Goal: Task Accomplishment & Management: Manage account settings

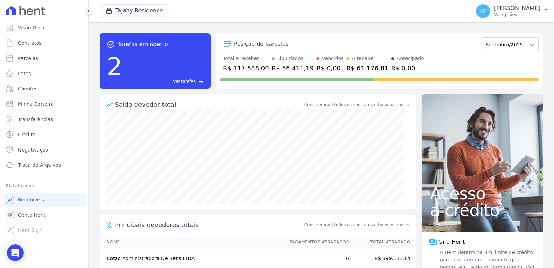
click at [87, 10] on icon at bounding box center [89, 11] width 4 height 4
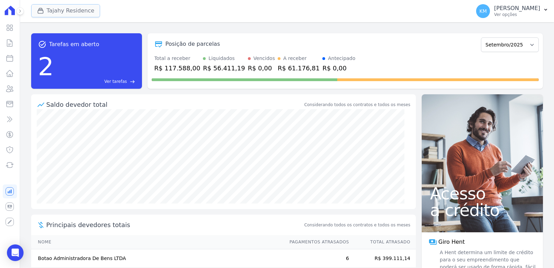
click at [63, 13] on button "Tajahy Residence" at bounding box center [65, 10] width 69 height 13
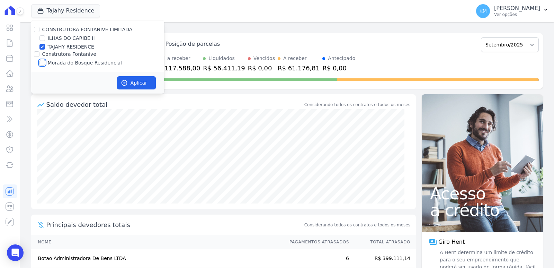
click at [40, 63] on input "Morada do Bosque Residencial" at bounding box center [43, 63] width 6 height 6
checkbox input "true"
click at [44, 44] on input "TAJAHY RESIDENCE" at bounding box center [43, 47] width 6 height 6
checkbox input "false"
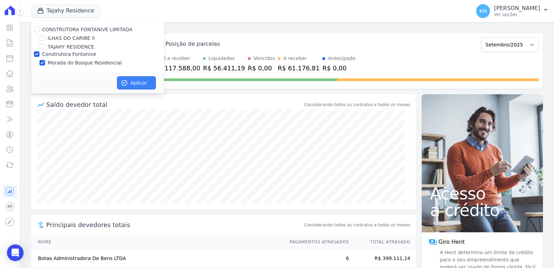
click at [128, 78] on button "Aplicar" at bounding box center [136, 82] width 39 height 13
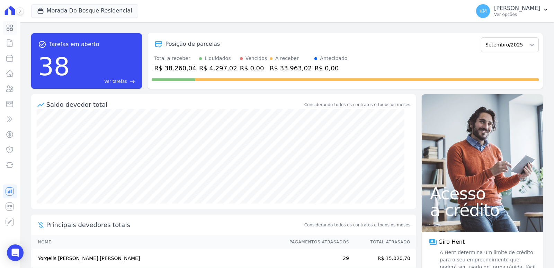
click at [11, 26] on icon at bounding box center [10, 28] width 8 height 8
click at [10, 10] on icon at bounding box center [10, 11] width 14 height 10
click at [7, 59] on icon at bounding box center [10, 58] width 6 height 6
click at [12, 88] on icon at bounding box center [10, 89] width 7 height 6
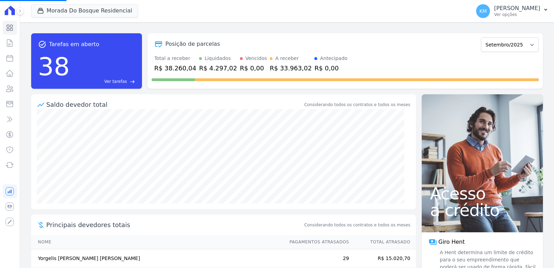
select select
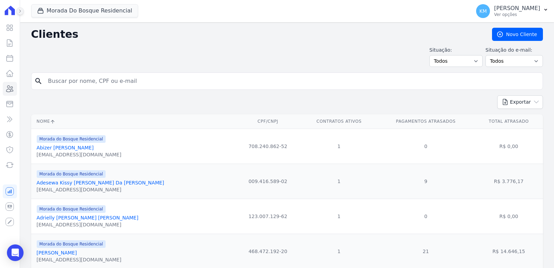
click at [19, 9] on icon at bounding box center [20, 11] width 4 height 4
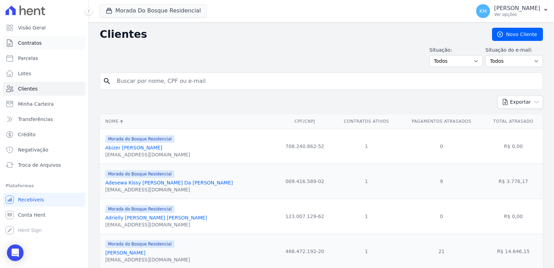
click at [39, 44] on span "Contratos" at bounding box center [30, 43] width 24 height 7
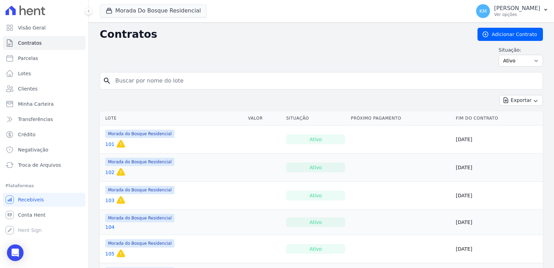
click at [152, 79] on input "search" at bounding box center [325, 81] width 429 height 14
type input "293"
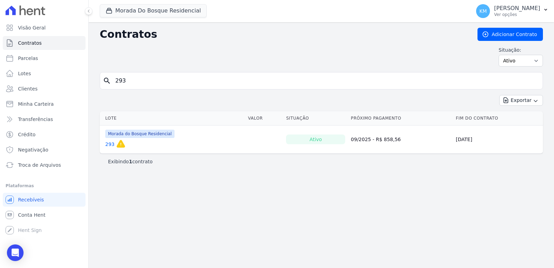
click at [108, 142] on link "293" at bounding box center [109, 144] width 9 height 7
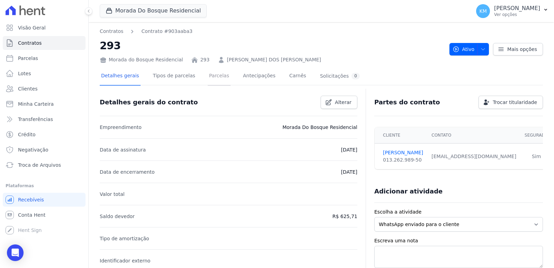
click at [214, 81] on link "Parcelas" at bounding box center [219, 76] width 23 height 18
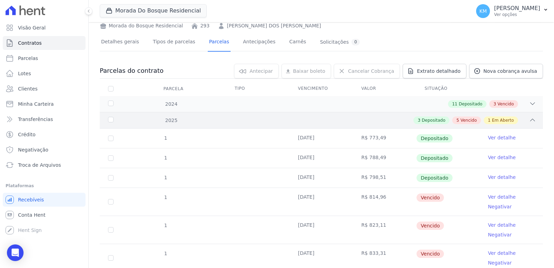
scroll to position [30, 0]
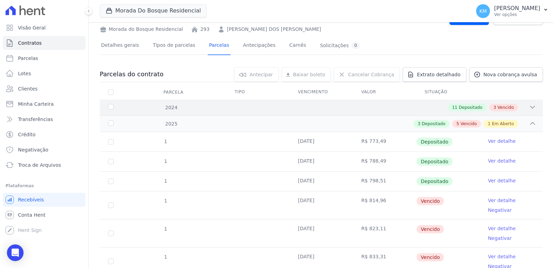
click at [237, 105] on div "11 Depositado 3 Vencido" at bounding box center [343, 108] width 386 height 8
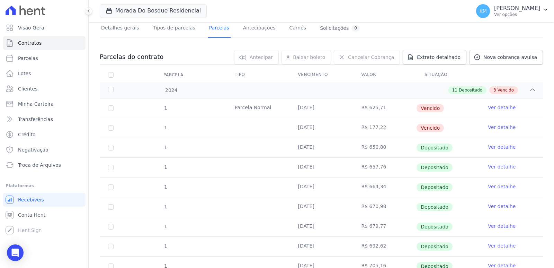
scroll to position [0, 0]
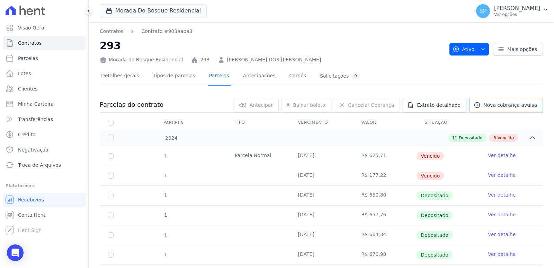
click at [483, 103] on link "Nova cobrança avulsa" at bounding box center [507, 105] width 74 height 15
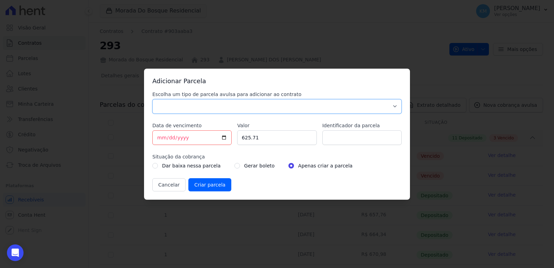
click at [231, 106] on select "Parcela Normal Sinal Caução Intercalada Chaves Pré Chaves Pós Chaves Taxas Quit…" at bounding box center [276, 106] width 249 height 15
select select "standard"
click at [152, 99] on select "Parcela Normal Sinal Caução Intercalada Chaves Pré Chaves Pós Chaves Taxas Quit…" at bounding box center [276, 106] width 249 height 15
click at [159, 138] on input "[DATE]" at bounding box center [191, 137] width 79 height 15
type input "[DATE]"
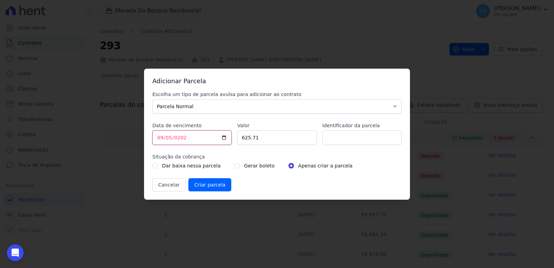
type input "[DATE]"
drag, startPoint x: 269, startPoint y: 134, endPoint x: 238, endPoint y: 140, distance: 31.5
click at [238, 140] on input "625.71" at bounding box center [276, 137] width 79 height 15
type input "2602.32"
click at [334, 138] on input "Identificador da parcela" at bounding box center [362, 137] width 79 height 15
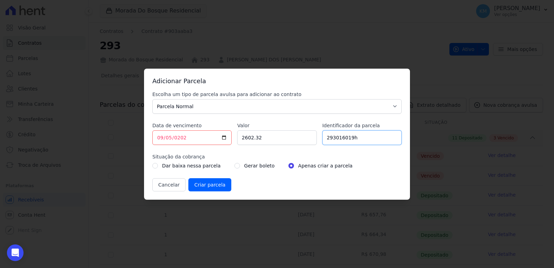
type input "293016019h"
click at [227, 165] on div "Dar baixa nessa parcela Gerar boleto Apenas criar a parcela" at bounding box center [276, 165] width 249 height 8
click at [235, 166] on input "radio" at bounding box center [238, 166] width 6 height 6
radio input "true"
drag, startPoint x: 200, startPoint y: 196, endPoint x: 201, endPoint y: 188, distance: 8.1
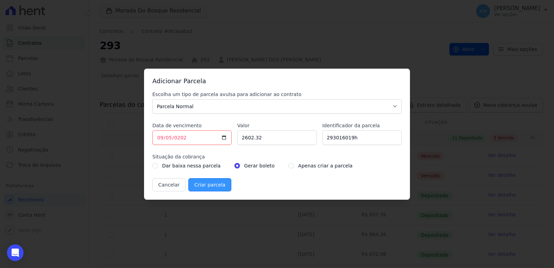
click at [200, 195] on div "Adicionar Parcela Escolha um tipo de parcela avulsa para adicionar ao contrato …" at bounding box center [277, 134] width 266 height 131
click at [202, 186] on input "Criar parcela" at bounding box center [210, 184] width 43 height 13
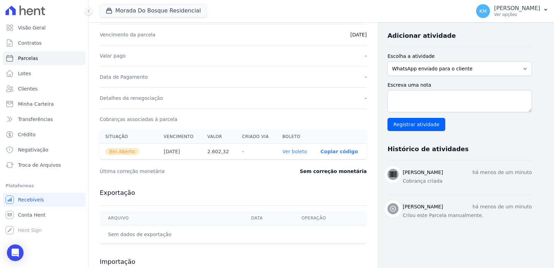
scroll to position [207, 0]
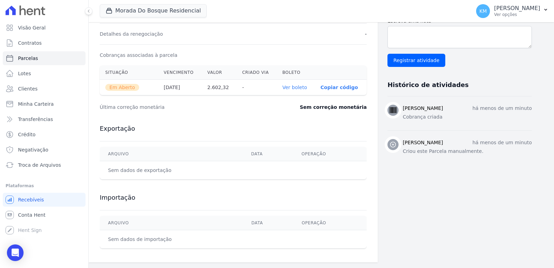
click at [304, 89] on link "Ver boleto" at bounding box center [294, 88] width 25 height 6
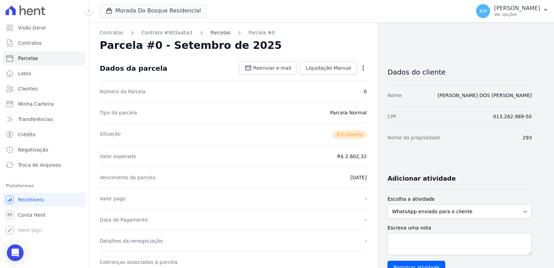
click at [211, 30] on link "Parcelas" at bounding box center [221, 32] width 20 height 7
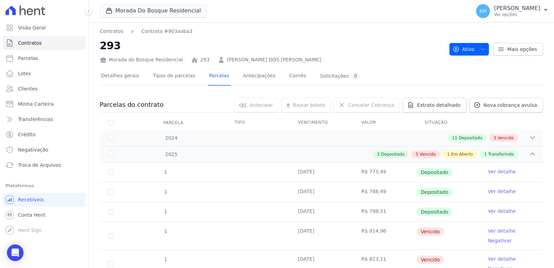
click at [500, 115] on div "Parcelas do contrato 0 selecionada(s) [GEOGRAPHIC_DATA] [GEOGRAPHIC_DATA] Reneg…" at bounding box center [322, 249] width 444 height 317
click at [497, 105] on span "Nova cobrança avulsa" at bounding box center [511, 105] width 54 height 7
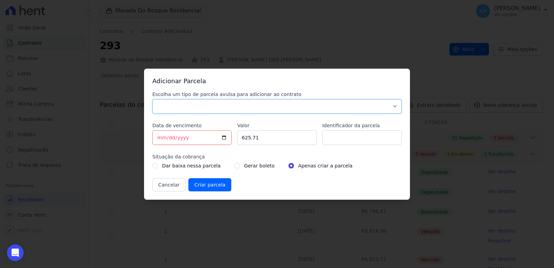
drag, startPoint x: 192, startPoint y: 110, endPoint x: 188, endPoint y: 110, distance: 3.8
click at [192, 110] on select "Parcela Normal Sinal Caução Intercalada Chaves Pré Chaves Pós Chaves Taxas Quit…" at bounding box center [276, 106] width 249 height 15
select select "standard"
click at [152, 99] on select "Parcela Normal Sinal Caução Intercalada Chaves Pré Chaves Pós Chaves Taxas Quit…" at bounding box center [276, 106] width 249 height 15
click at [154, 139] on input "[DATE]" at bounding box center [191, 137] width 79 height 15
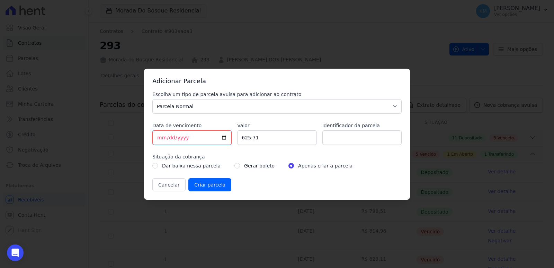
type input "[DATE]"
click at [245, 134] on input "625.71" at bounding box center [276, 137] width 79 height 15
drag, startPoint x: 260, startPoint y: 138, endPoint x: 231, endPoint y: 138, distance: 28.8
click at [231, 138] on div "Escolha um tipo de parcela avulsa para adicionar ao contrato Parcela Normal Sin…" at bounding box center [276, 141] width 249 height 100
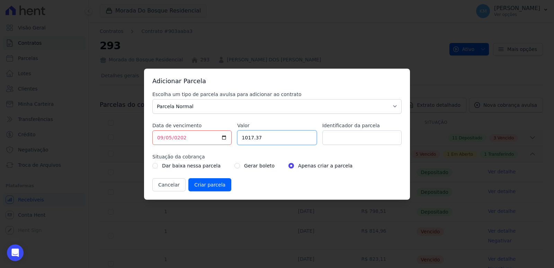
type input "1017.37"
click at [363, 140] on input "Identificador da parcela" at bounding box center [362, 137] width 79 height 15
click at [363, 139] on input "293016019h" at bounding box center [362, 137] width 79 height 15
type input "293016019hcont"
click at [235, 164] on input "radio" at bounding box center [238, 166] width 6 height 6
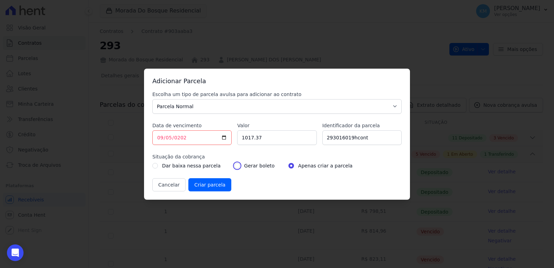
radio input "true"
click at [200, 183] on input "Criar parcela" at bounding box center [210, 184] width 43 height 13
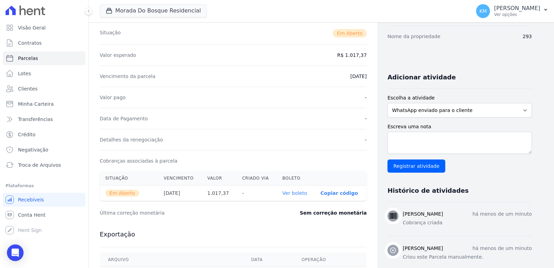
scroll to position [207, 0]
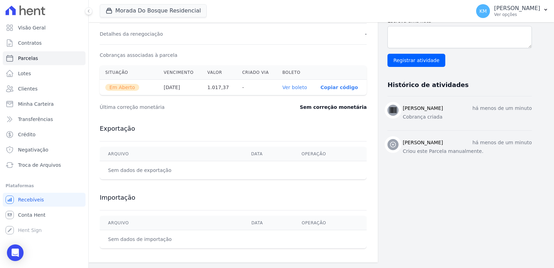
click at [294, 87] on link "Ver boleto" at bounding box center [294, 88] width 25 height 6
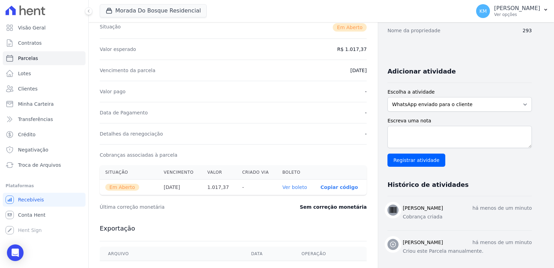
scroll to position [0, 0]
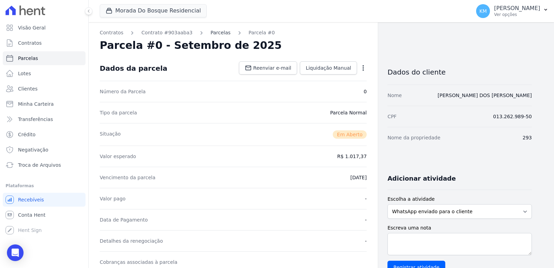
click at [211, 32] on link "Parcelas" at bounding box center [221, 32] width 20 height 7
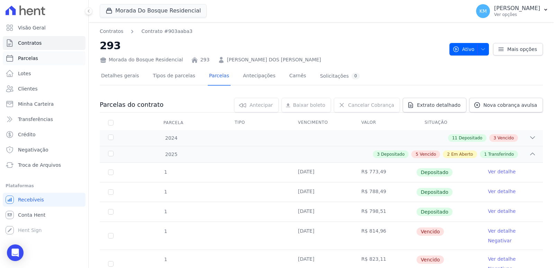
click at [45, 59] on link "Parcelas" at bounding box center [44, 58] width 83 height 14
click at [46, 58] on link "Parcelas" at bounding box center [44, 58] width 83 height 14
select select
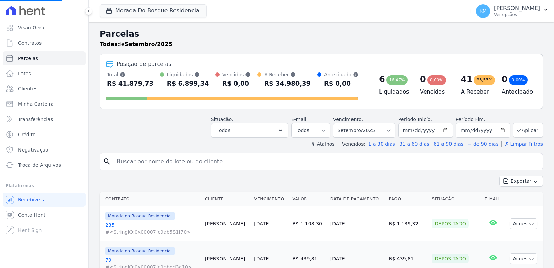
click at [182, 160] on input "search" at bounding box center [327, 162] width 428 height 14
type input "mi"
select select
click at [183, 160] on input "search" at bounding box center [327, 162] width 428 height 14
type input "milene re"
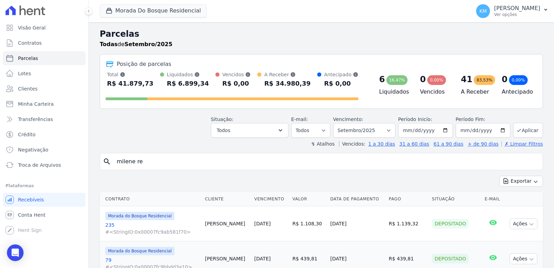
select select
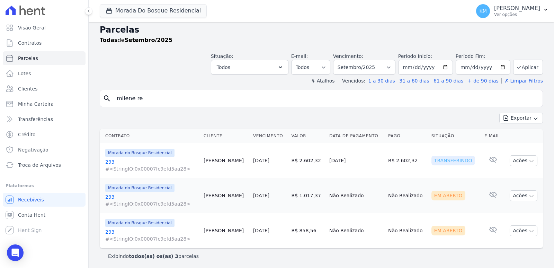
scroll to position [6, 0]
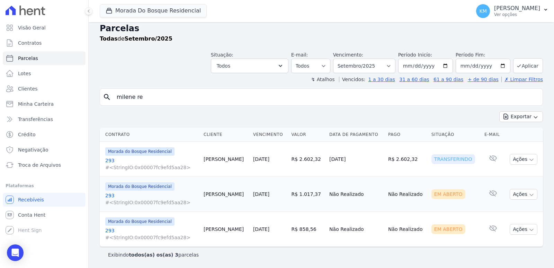
click at [210, 96] on input "milene re" at bounding box center [327, 97] width 428 height 14
select select
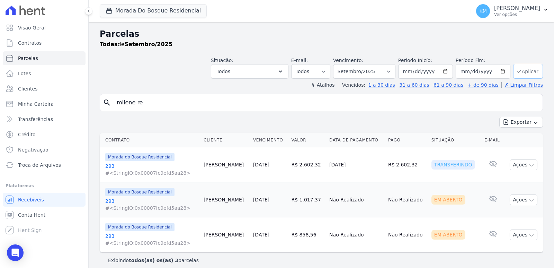
click at [521, 71] on button "Aplicar" at bounding box center [529, 71] width 30 height 15
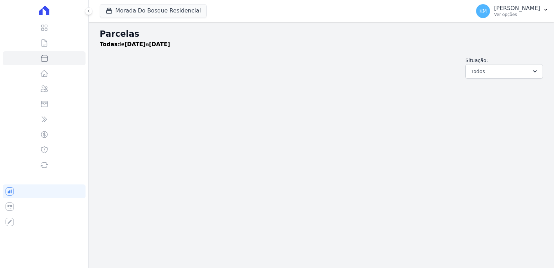
select select
